Goal: Register for event/course

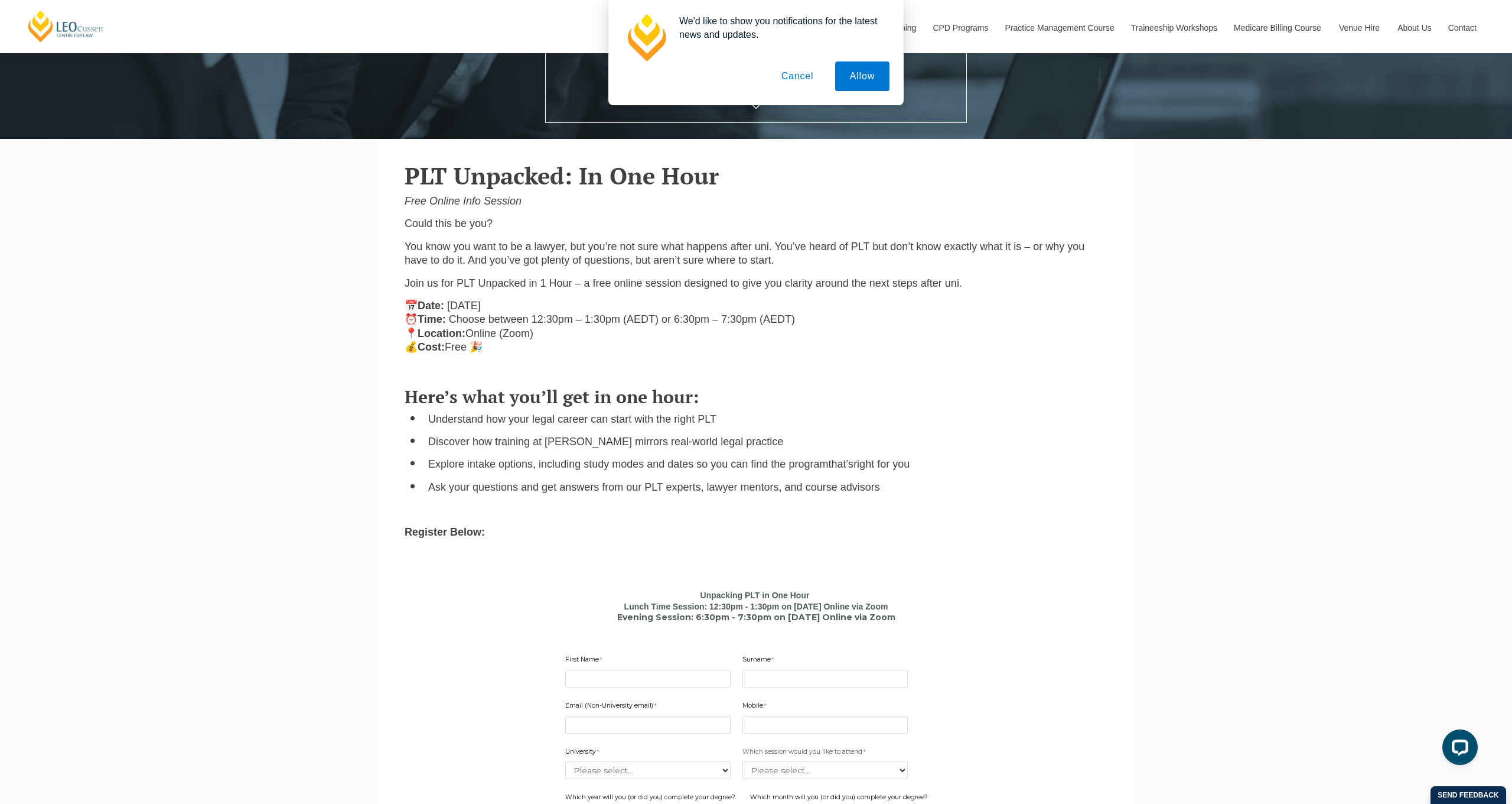
click at [804, 80] on button "Cancel" at bounding box center [797, 76] width 62 height 30
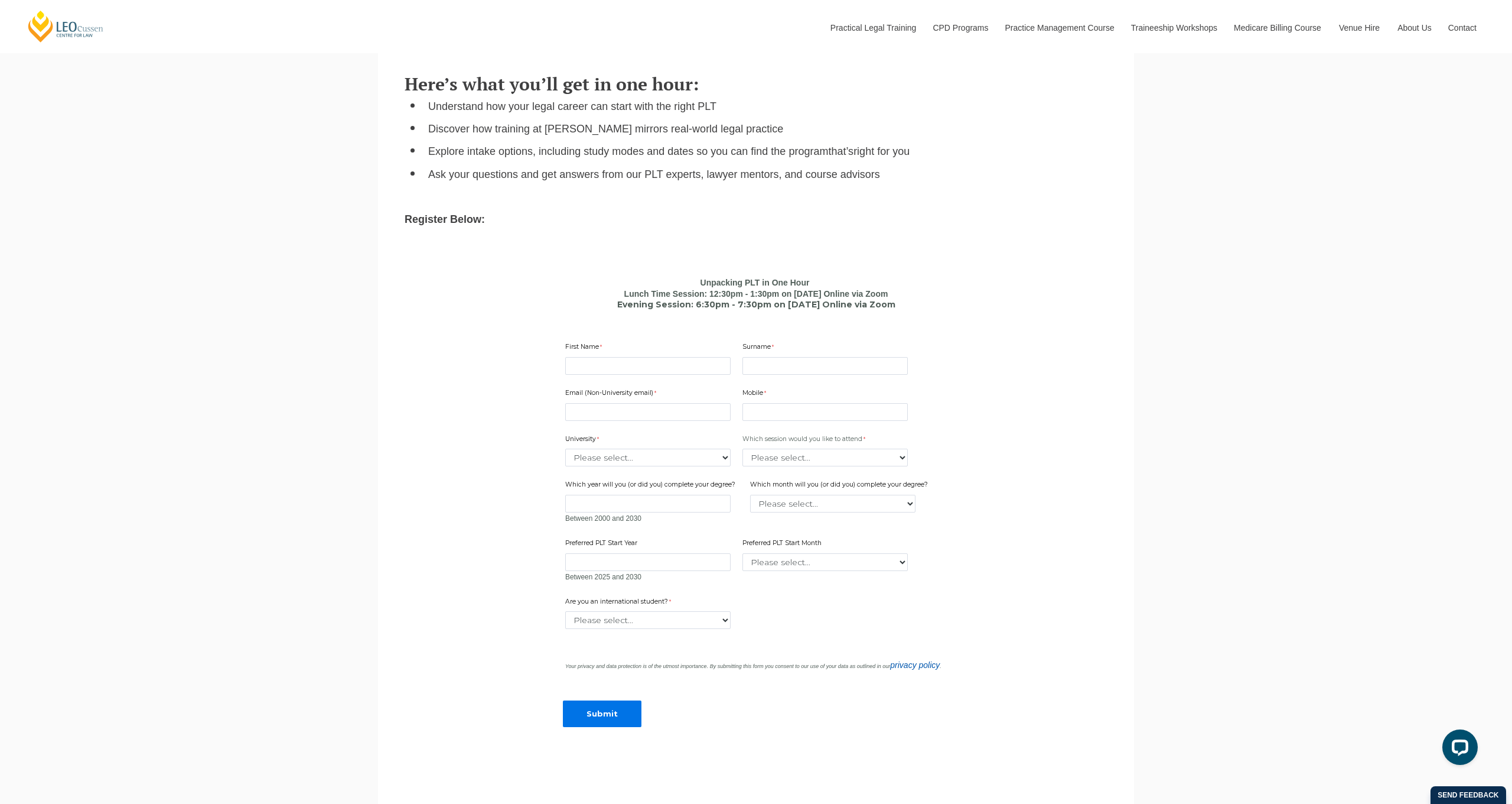
scroll to position [719, 0]
click at [727, 362] on input "First Name" at bounding box center [648, 364] width 166 height 18
click at [722, 361] on input "First Name" at bounding box center [648, 364] width 166 height 18
click at [644, 359] on input "First Name" at bounding box center [648, 364] width 166 height 18
type input "[PERSON_NAME]"
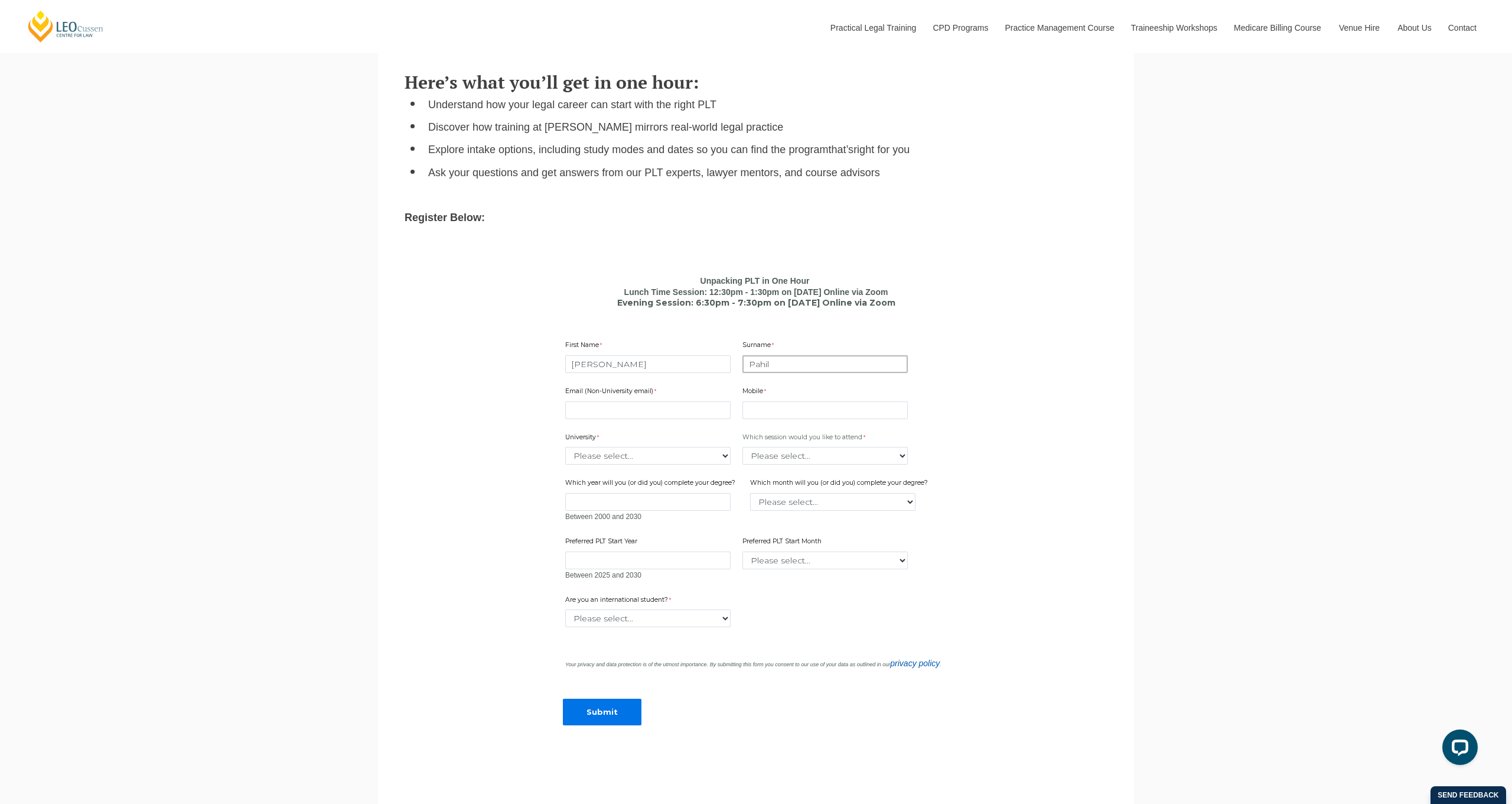
type input "Pahil"
type input "[EMAIL_ADDRESS][DOMAIN_NAME]"
click at [793, 405] on input "Mobile" at bounding box center [825, 410] width 166 height 18
type input "0433575010"
select select "tfa_2182"
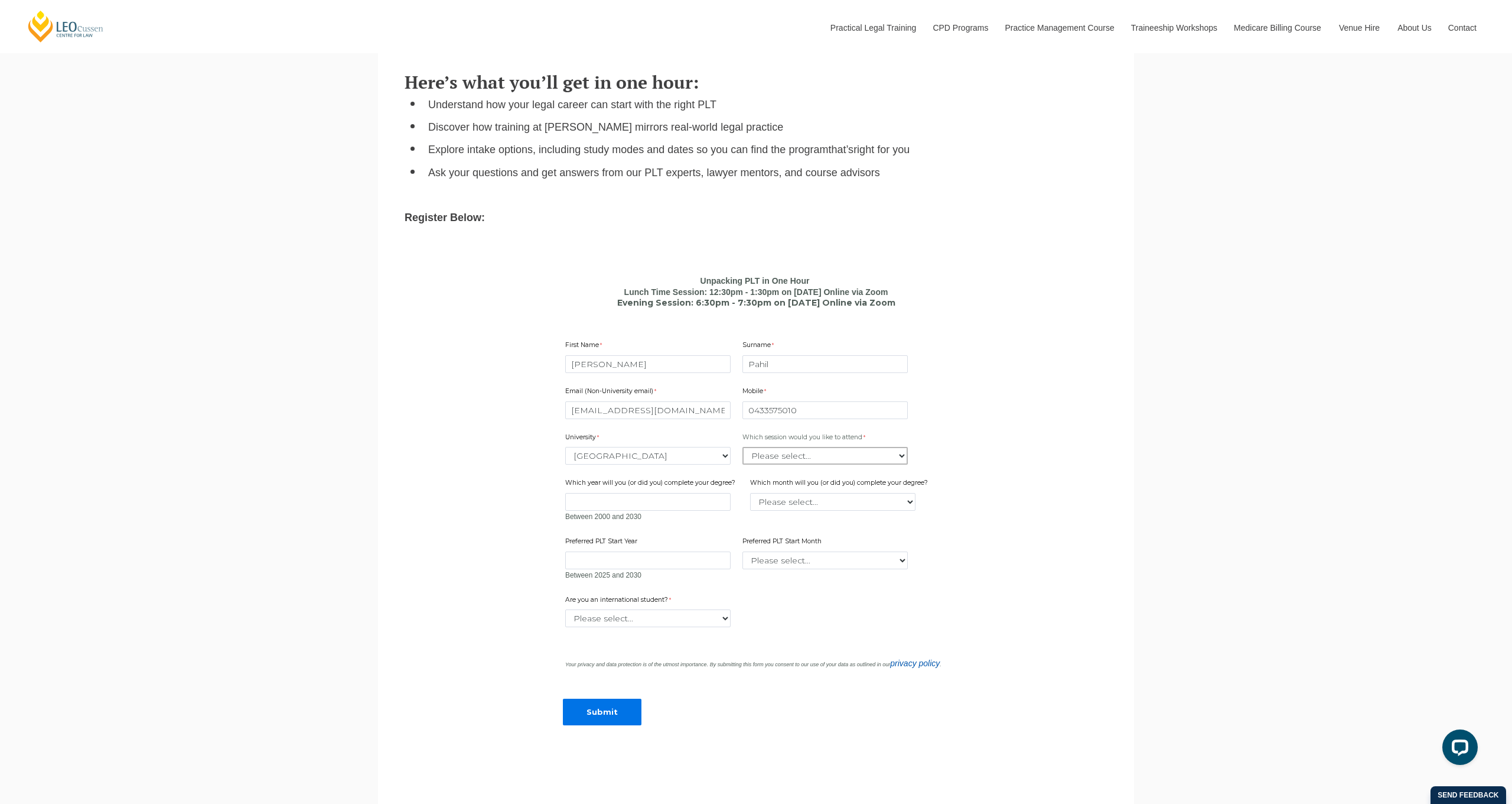
select select "tfa_2413"
click at [654, 494] on input "Which year will you (or did you) complete your degree?" at bounding box center [648, 502] width 166 height 18
type input "2026"
select select "tfa_2228"
click at [669, 551] on input "Preferred PLT Start Year" at bounding box center [648, 560] width 166 height 18
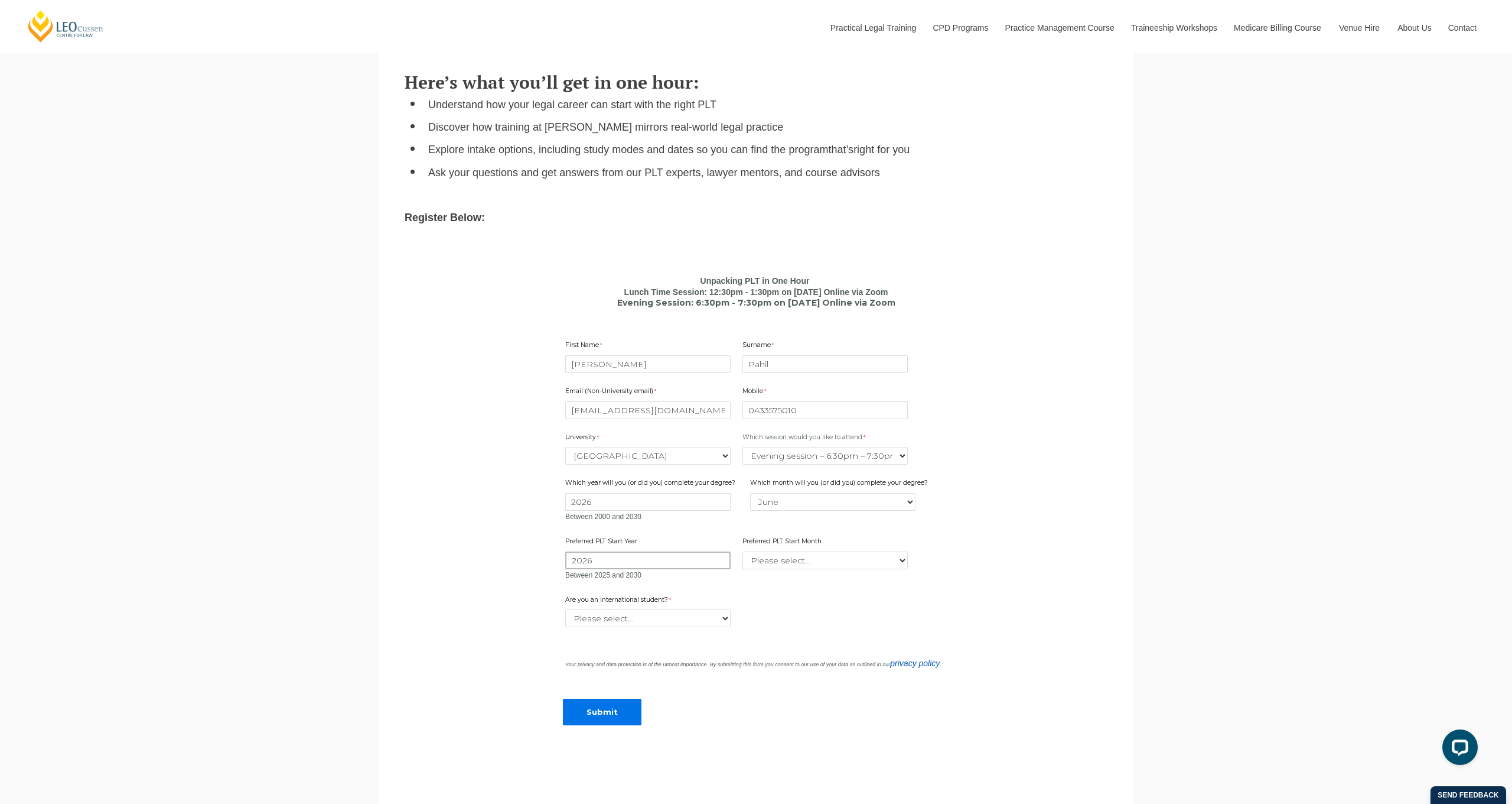
type input "2026"
select select "tfa_2341"
select select "tfa_60"
click at [618, 709] on input "Submit" at bounding box center [602, 712] width 79 height 26
